Goal: Book appointment/travel/reservation

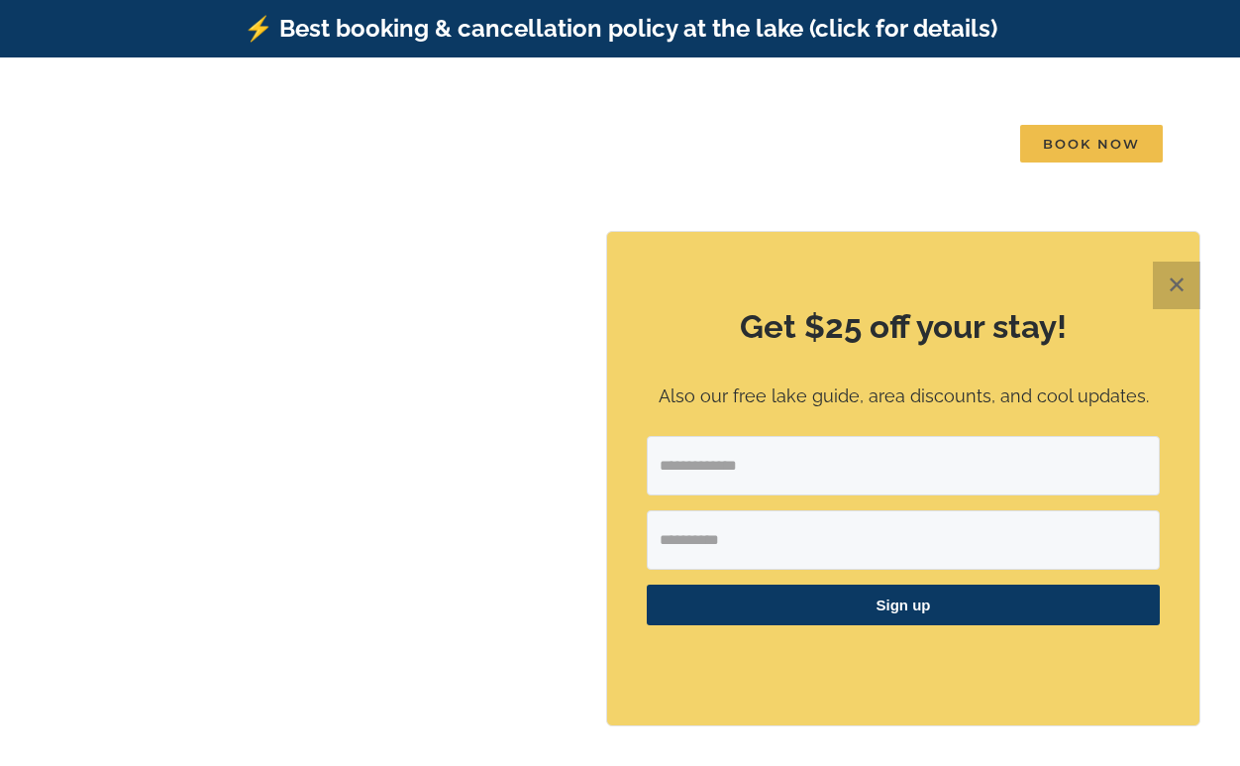
click at [1190, 289] on button "✕" at bounding box center [1177, 286] width 48 height 48
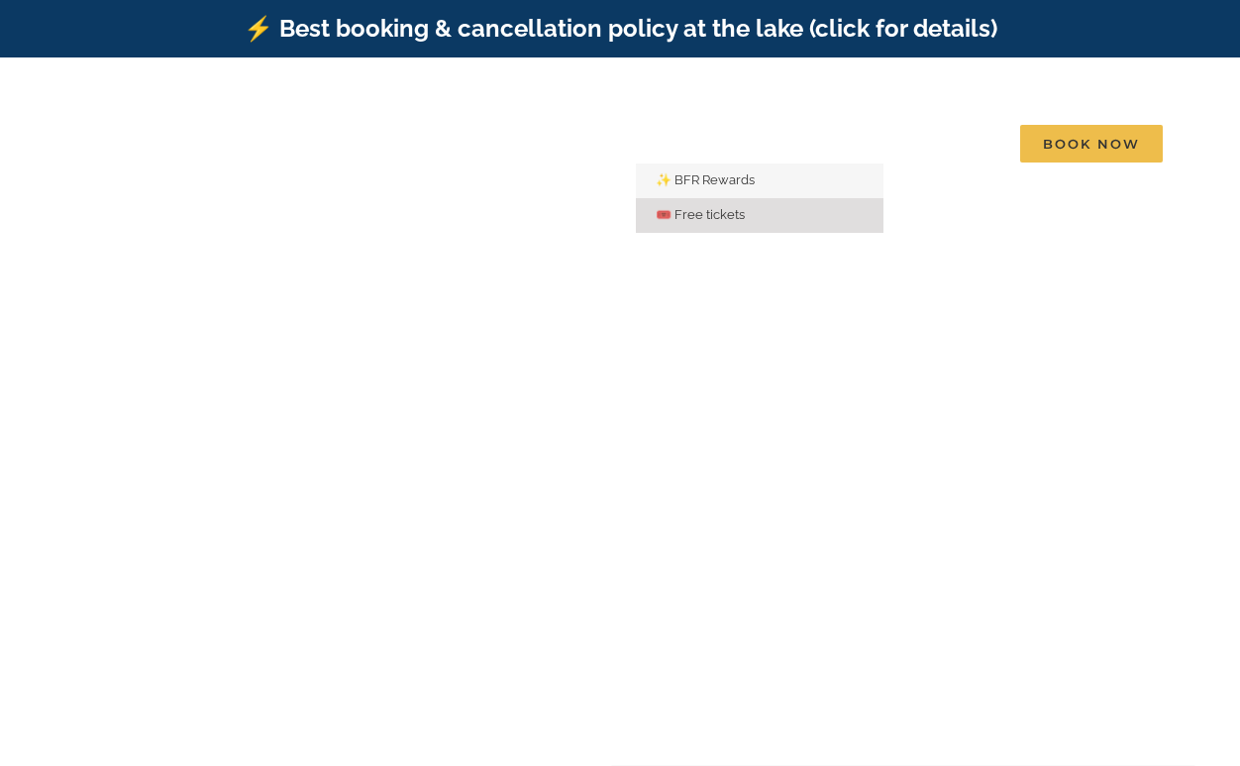
click at [687, 207] on span "🎟️ Free tickets" at bounding box center [700, 214] width 89 height 15
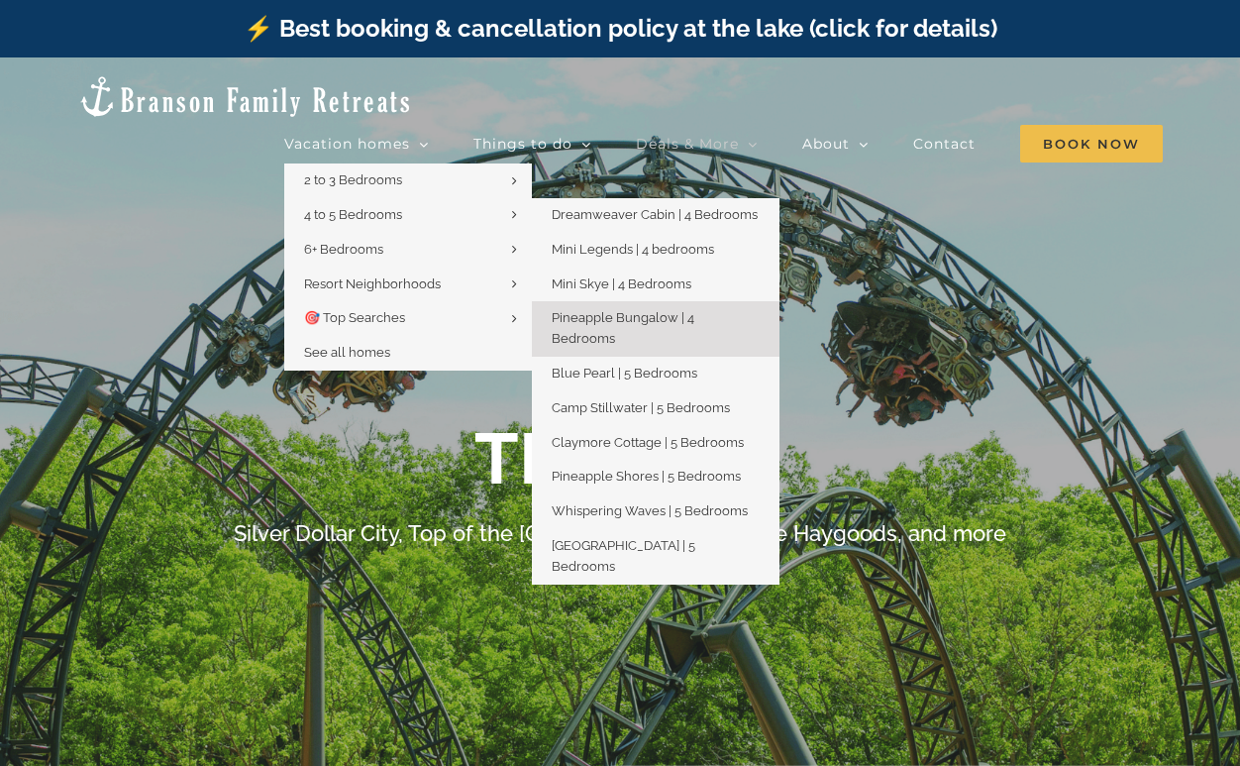
click at [670, 310] on span "Pineapple Bungalow | 4 Bedrooms" at bounding box center [623, 328] width 143 height 36
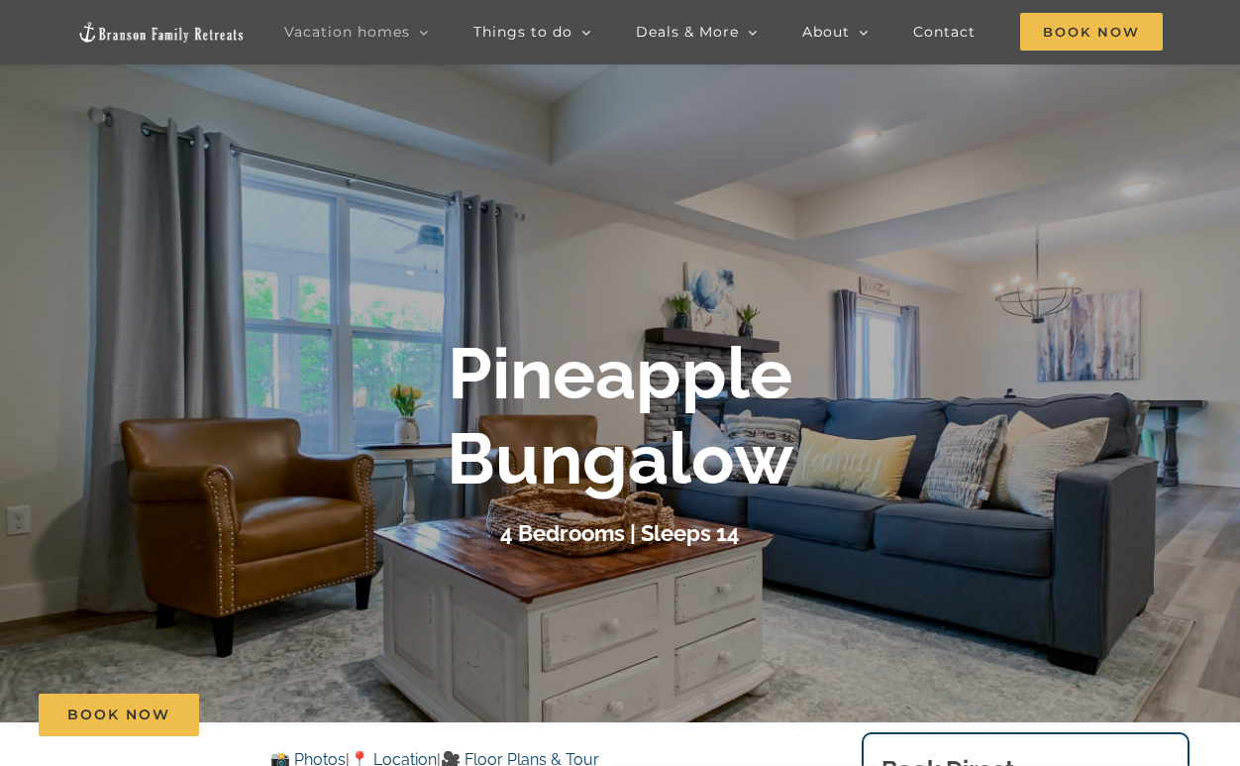
scroll to position [103, 0]
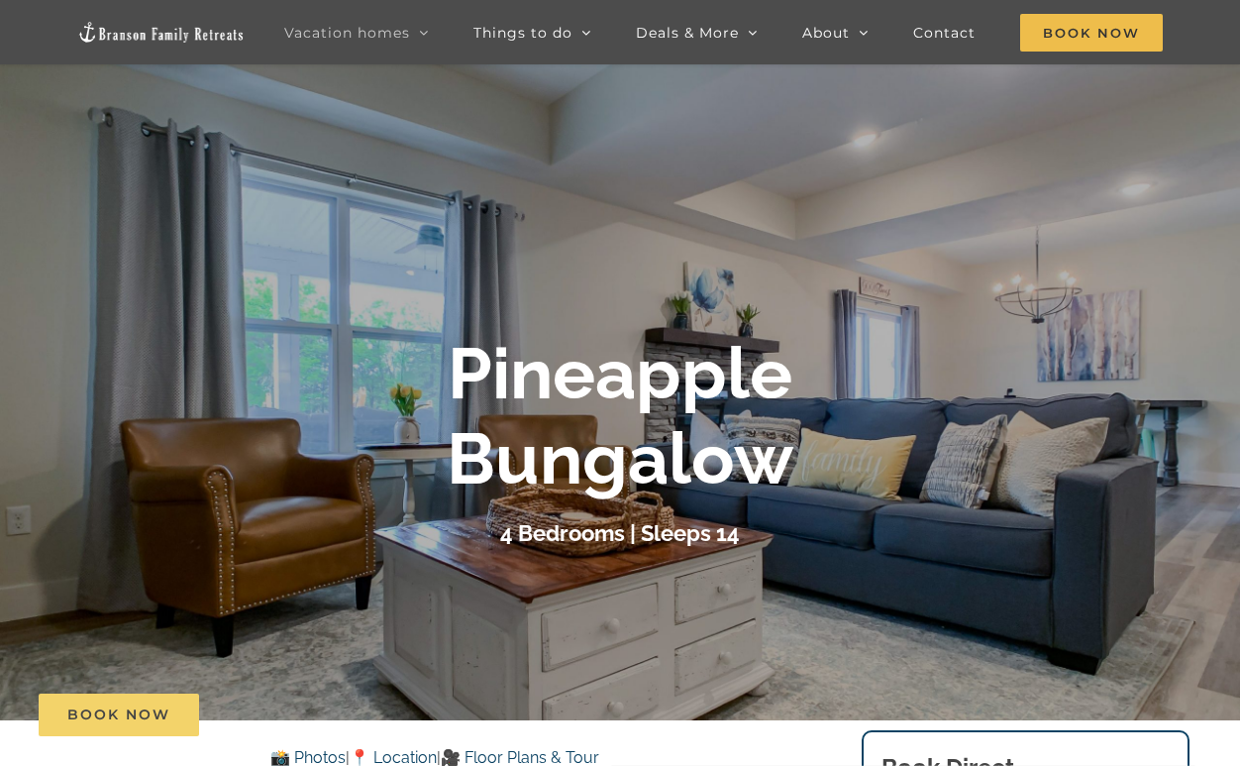
click at [122, 723] on link "Book Now" at bounding box center [119, 714] width 160 height 43
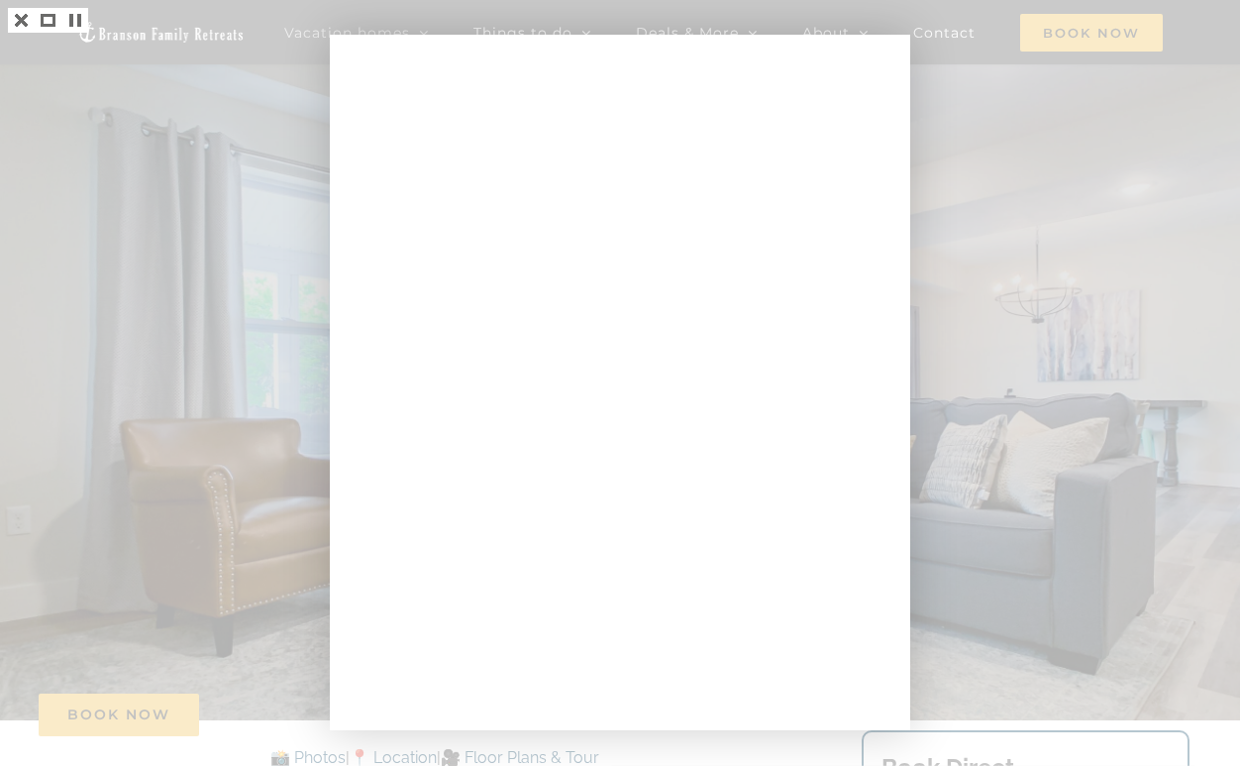
click at [987, 168] on div at bounding box center [620, 383] width 1240 height 766
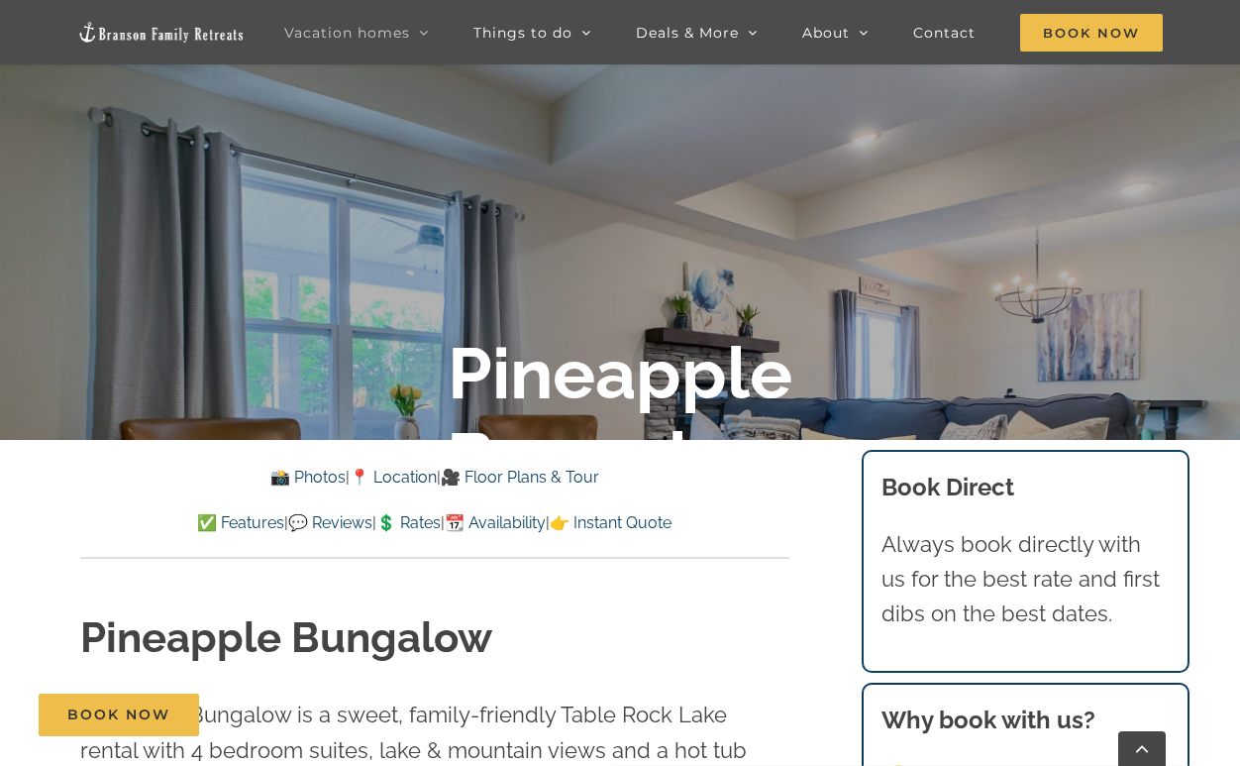
scroll to position [395, 0]
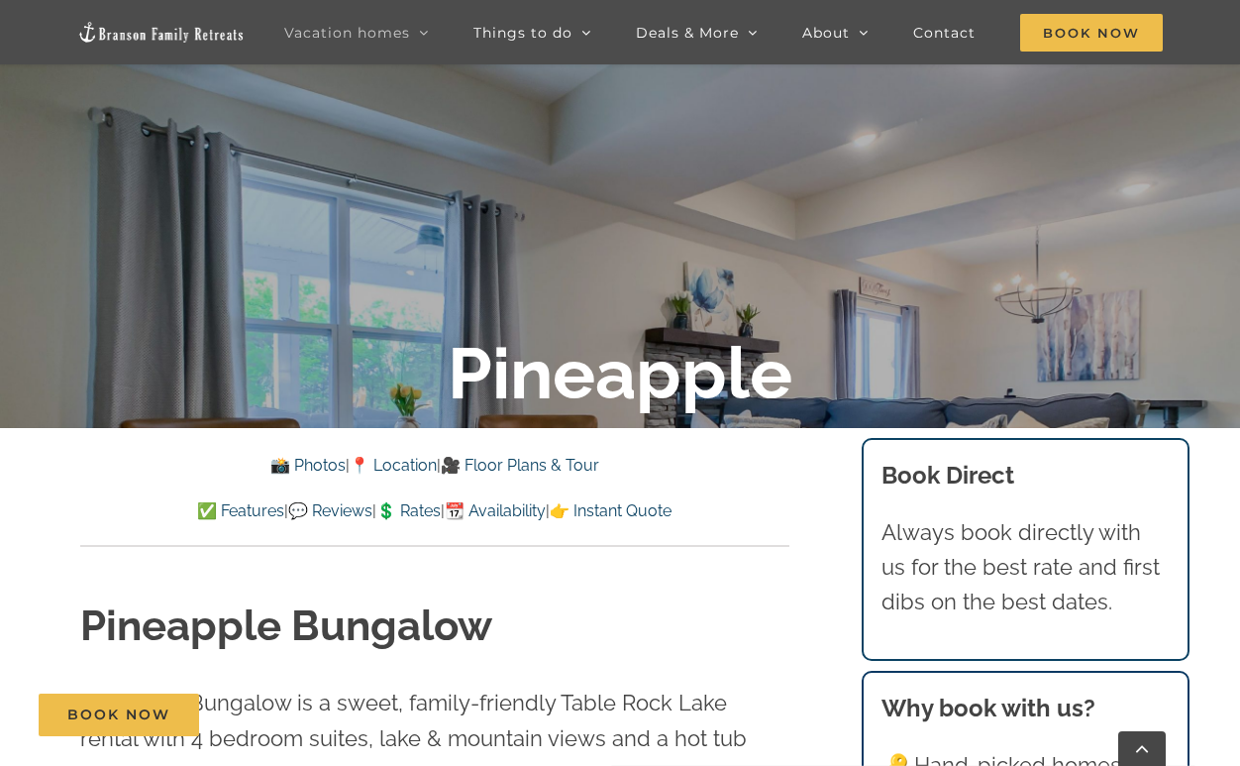
click at [546, 506] on link "📆 Availability" at bounding box center [495, 510] width 101 height 19
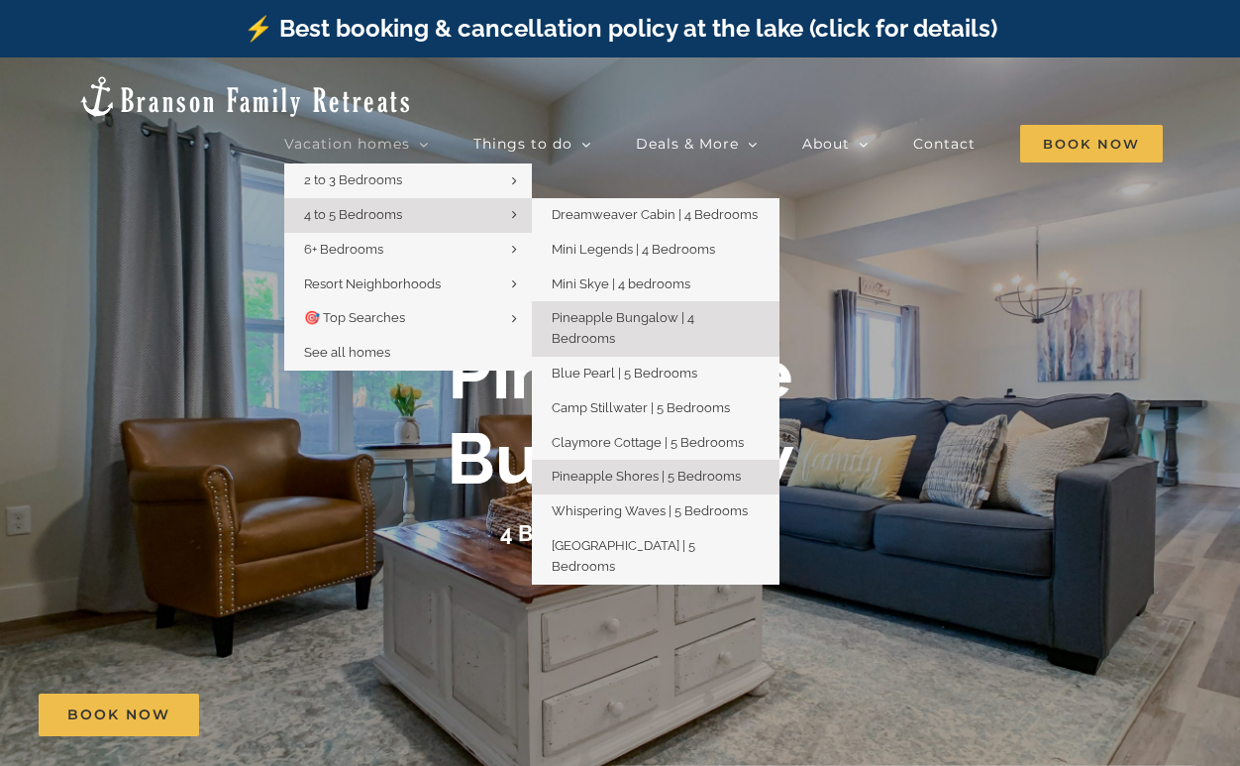
click at [660, 469] on span "Pineapple Shores | 5 Bedrooms" at bounding box center [646, 476] width 189 height 15
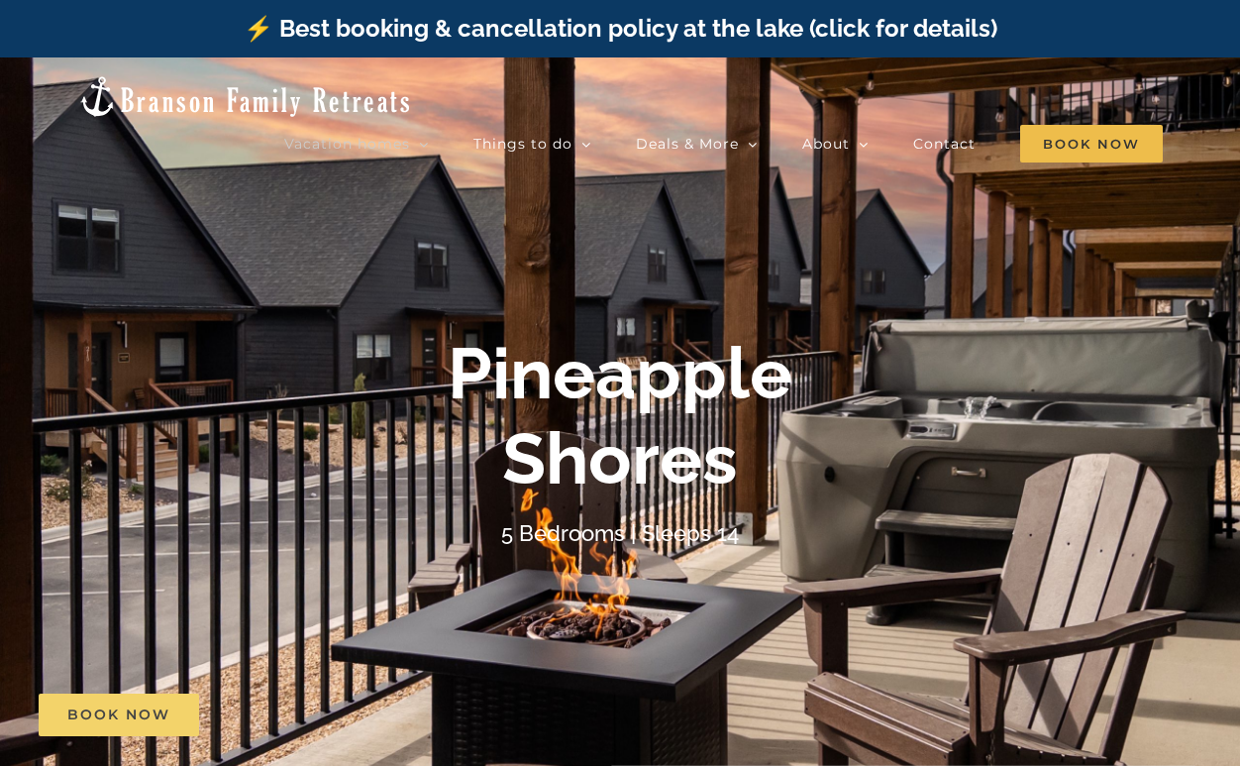
click at [166, 703] on link "Book Now" at bounding box center [119, 714] width 160 height 43
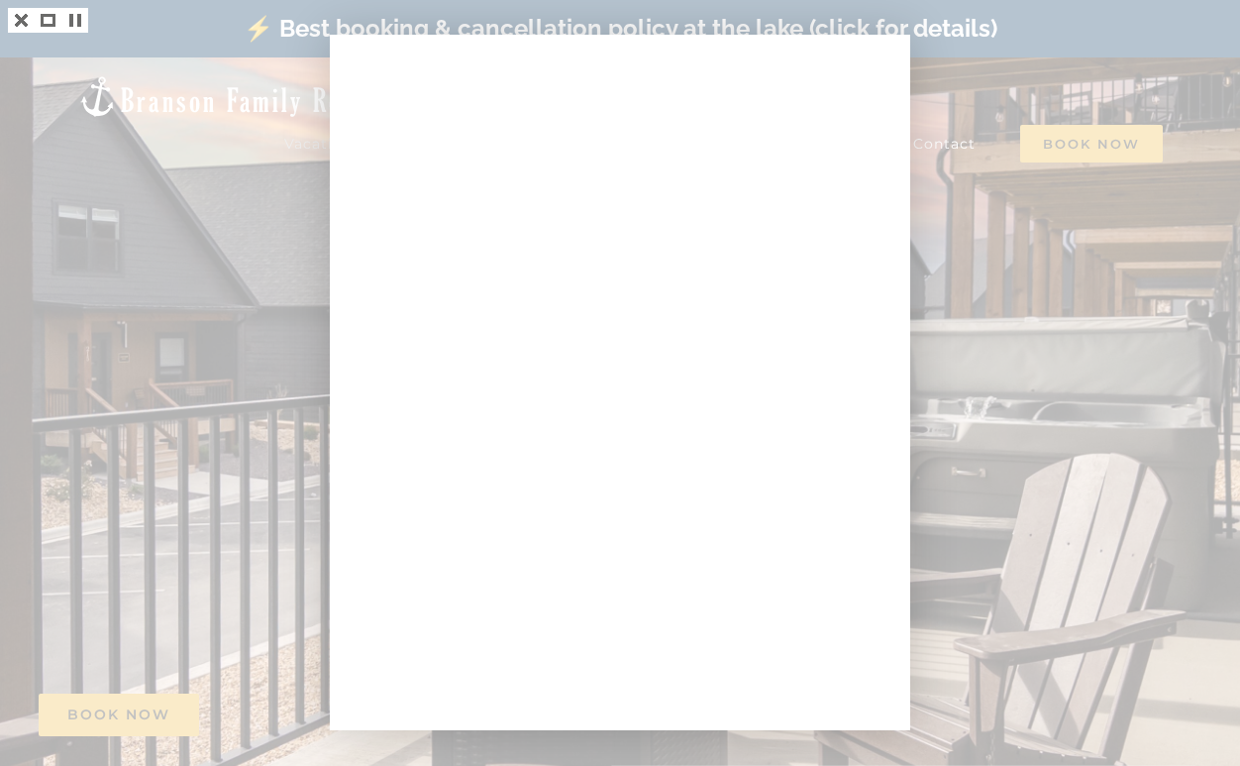
click at [980, 167] on div at bounding box center [620, 383] width 1240 height 766
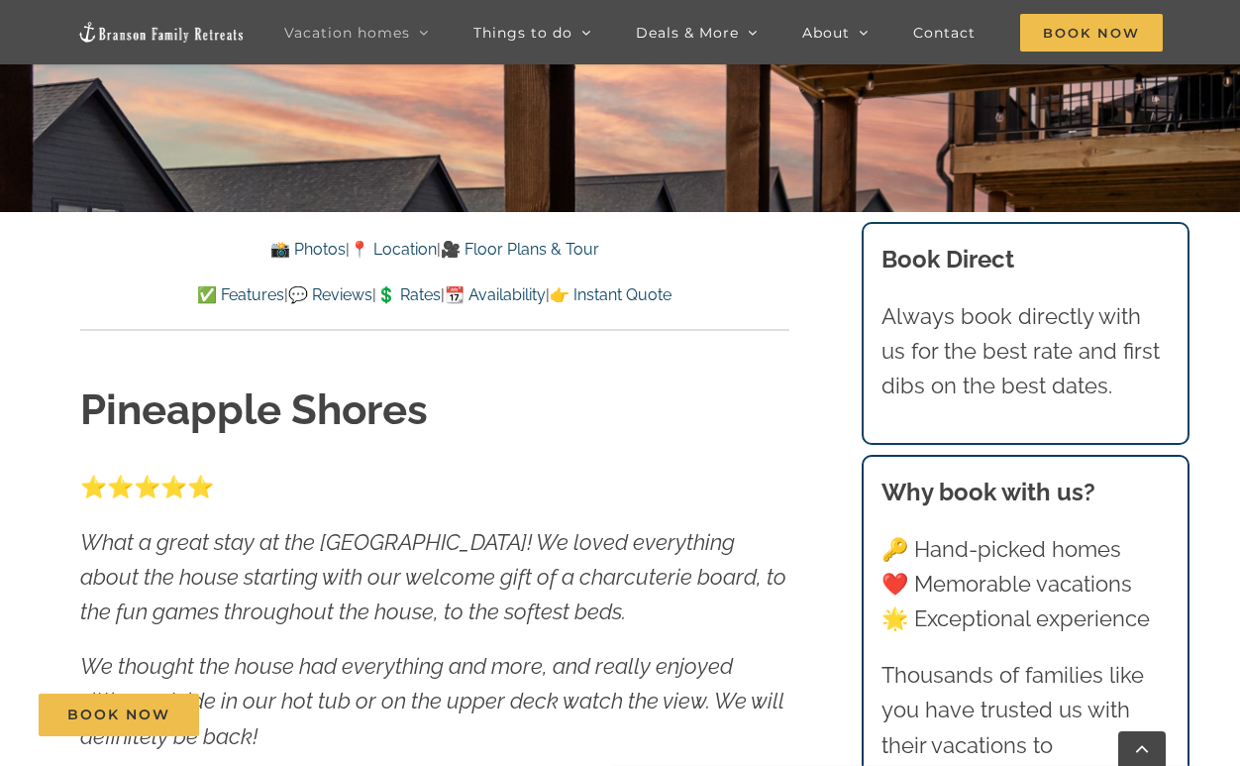
scroll to position [594, 0]
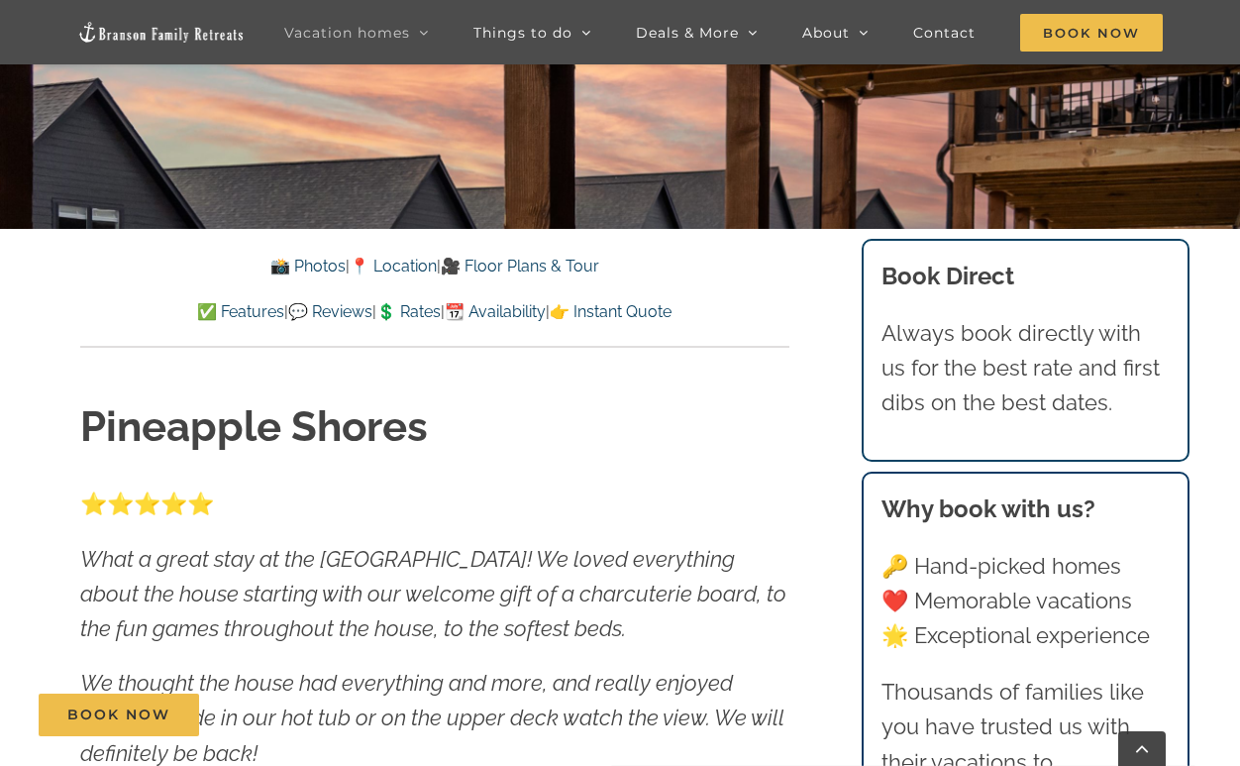
click at [510, 310] on link "📆 Availability" at bounding box center [495, 311] width 101 height 19
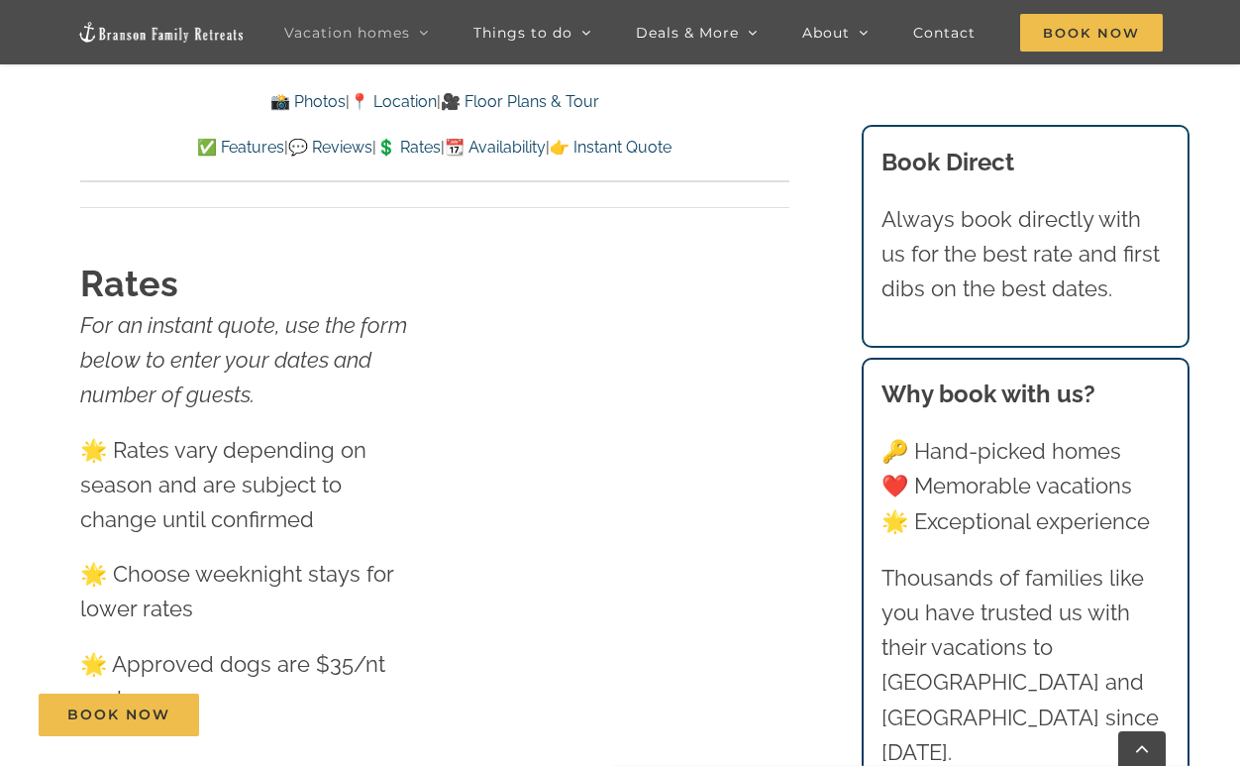
scroll to position [11844, 0]
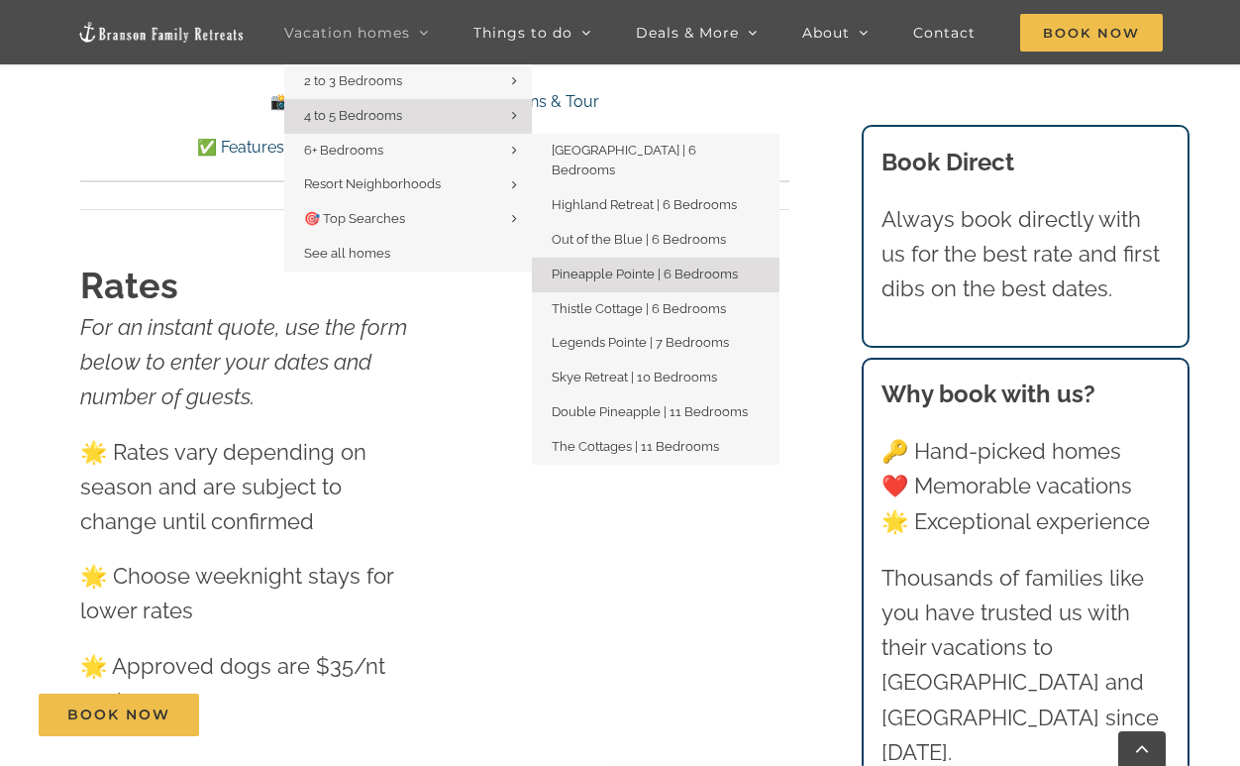
click at [667, 266] on span "Pineapple Pointe | 6 Bedrooms" at bounding box center [645, 273] width 186 height 15
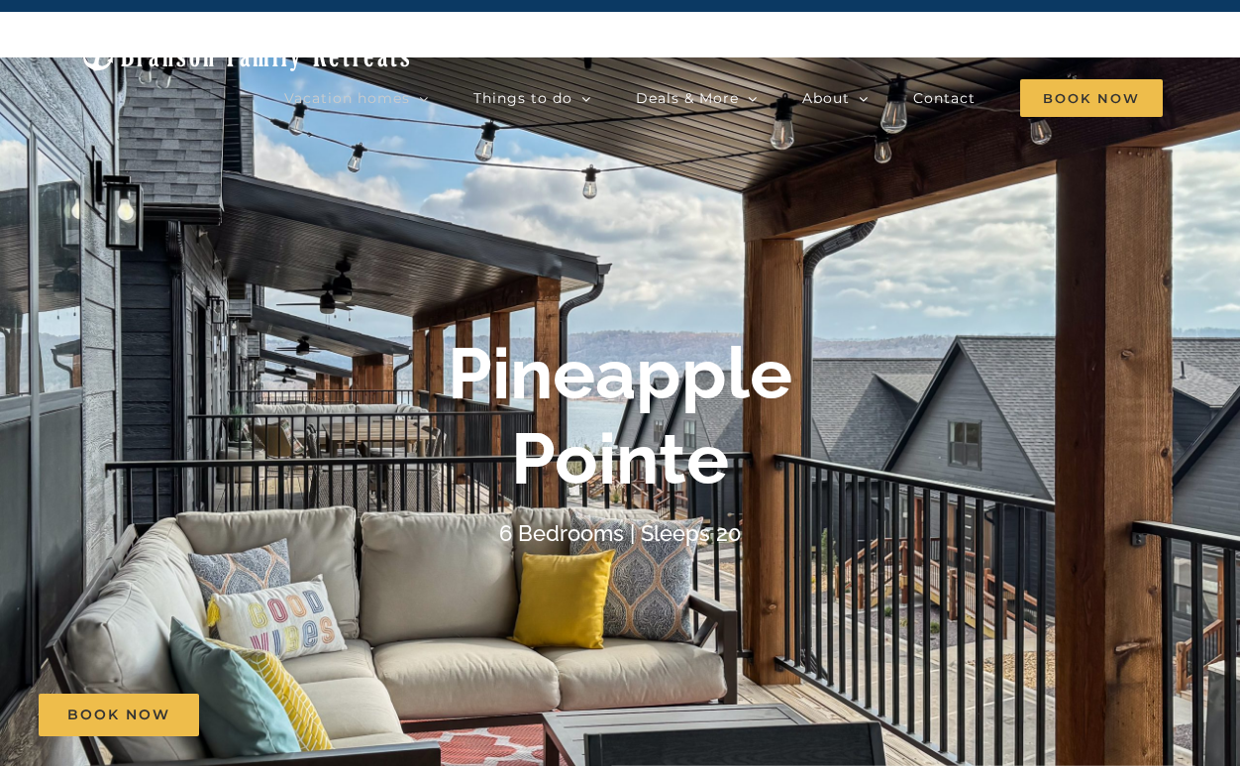
scroll to position [244, 1]
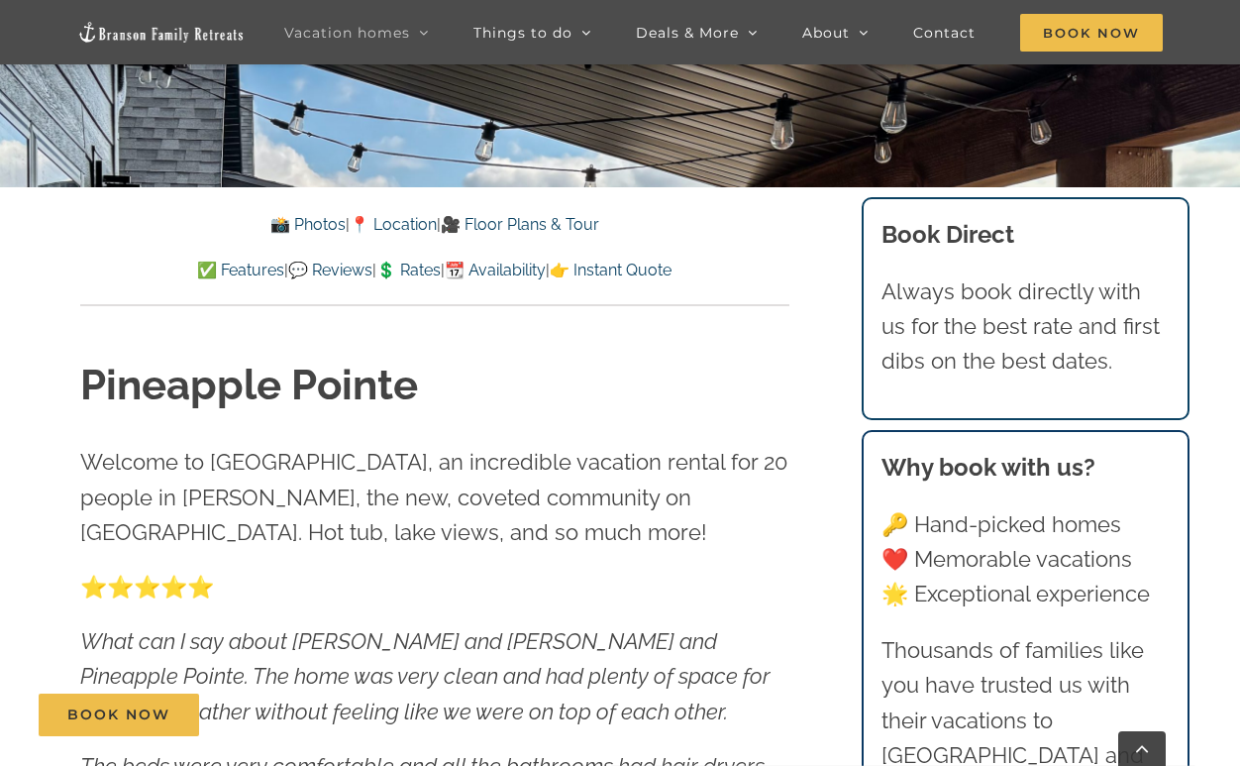
click at [533, 267] on link "📆 Availability" at bounding box center [495, 270] width 101 height 19
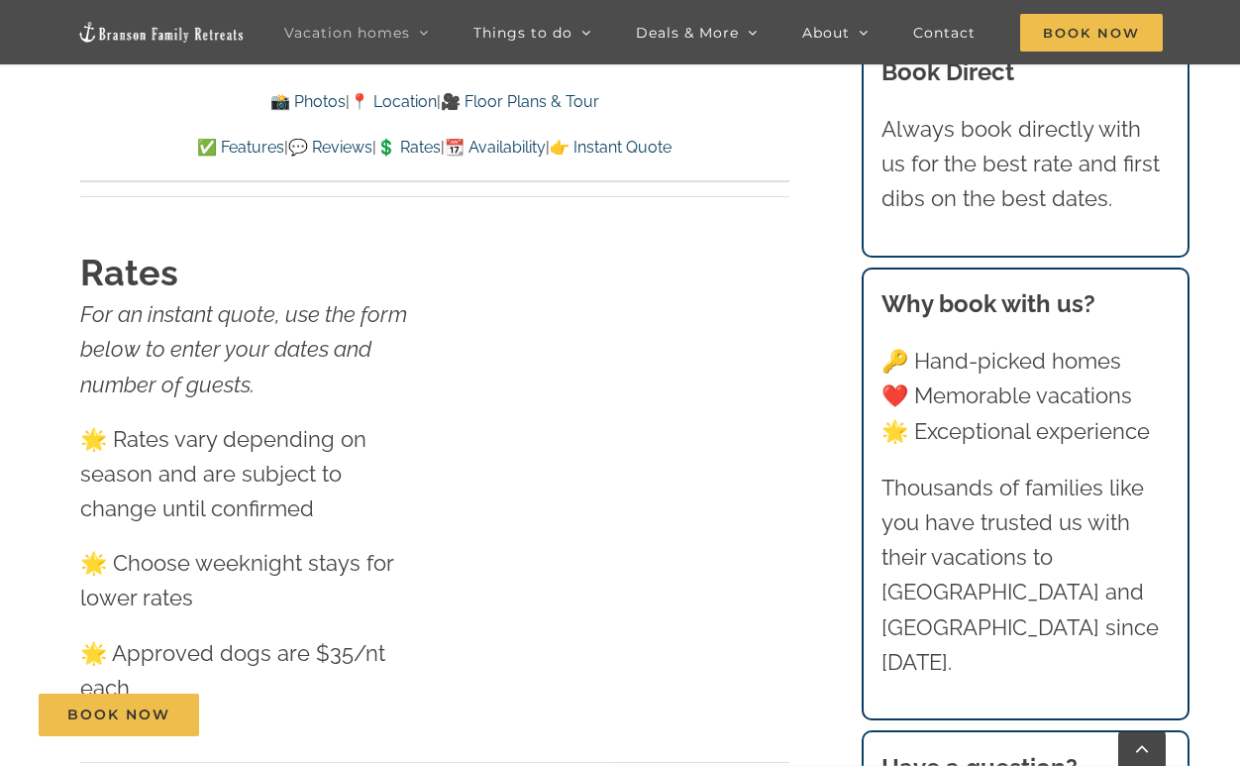
scroll to position [10541, 0]
